Goal: Navigation & Orientation: Find specific page/section

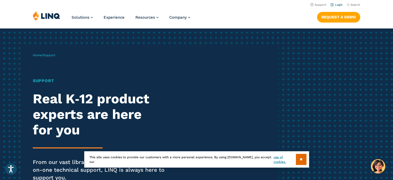
click at [339, 4] on link "Login" at bounding box center [337, 4] width 12 height 3
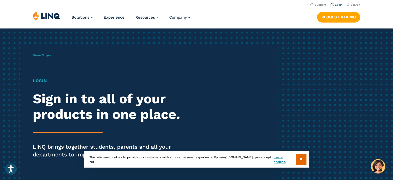
click at [337, 6] on link "Login" at bounding box center [337, 4] width 12 height 3
click at [41, 80] on h1 "Login" at bounding box center [109, 81] width 152 height 6
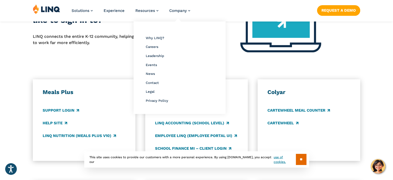
scroll to position [259, 0]
